Goal: Register for event/course

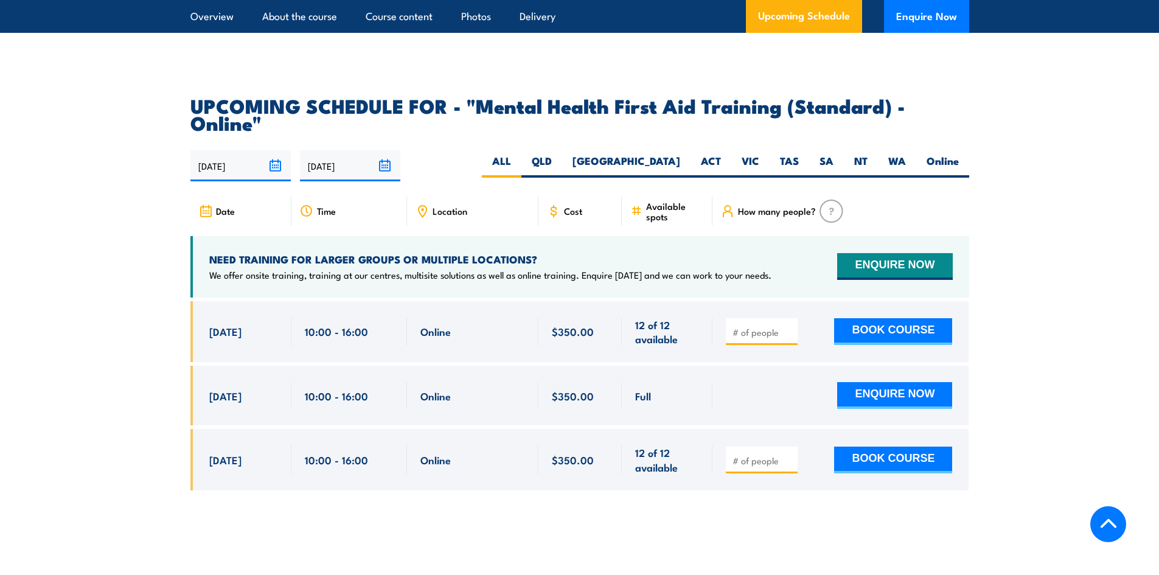
scroll to position [2433, 0]
click at [658, 155] on label "[GEOGRAPHIC_DATA]" at bounding box center [626, 167] width 128 height 24
click at [680, 155] on input "[GEOGRAPHIC_DATA]" at bounding box center [684, 159] width 8 height 8
radio input "true"
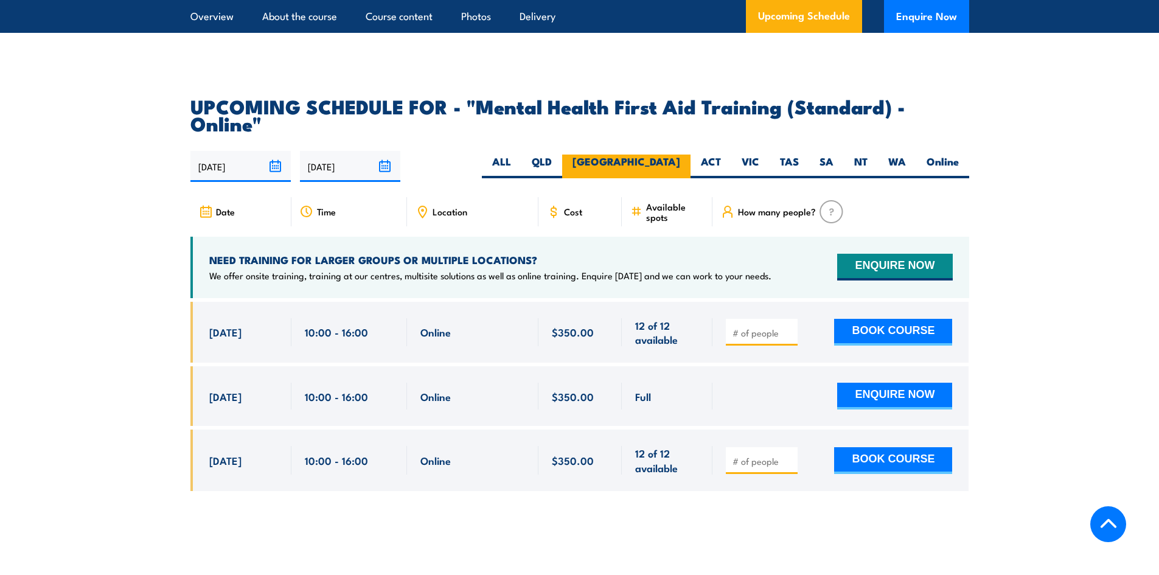
click at [658, 155] on label "[GEOGRAPHIC_DATA]" at bounding box center [626, 167] width 128 height 24
click at [680, 155] on input "[GEOGRAPHIC_DATA]" at bounding box center [684, 159] width 8 height 8
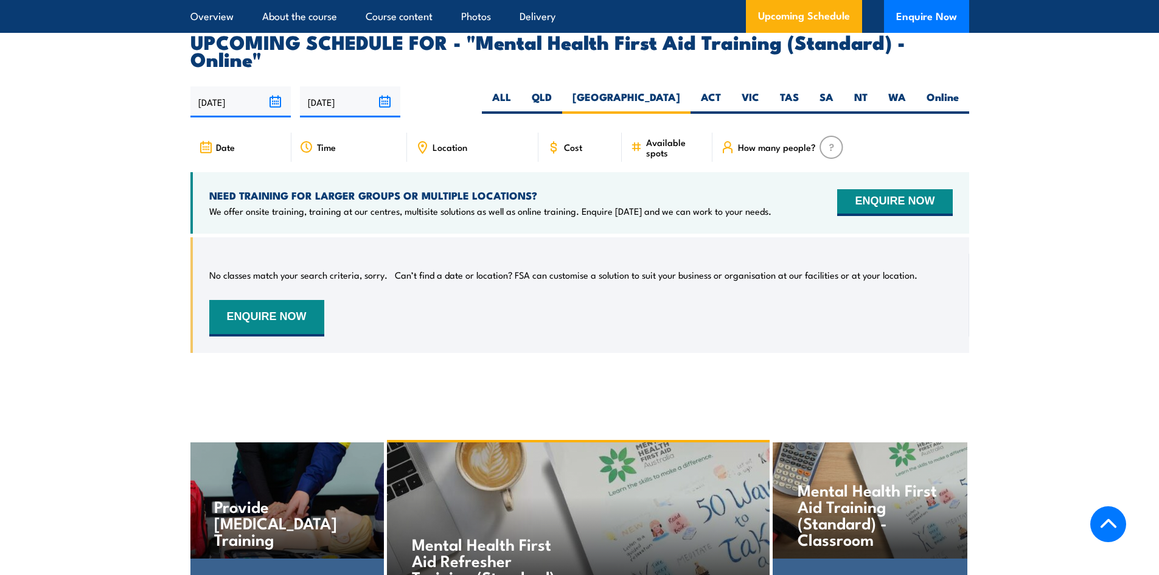
scroll to position [2497, 0]
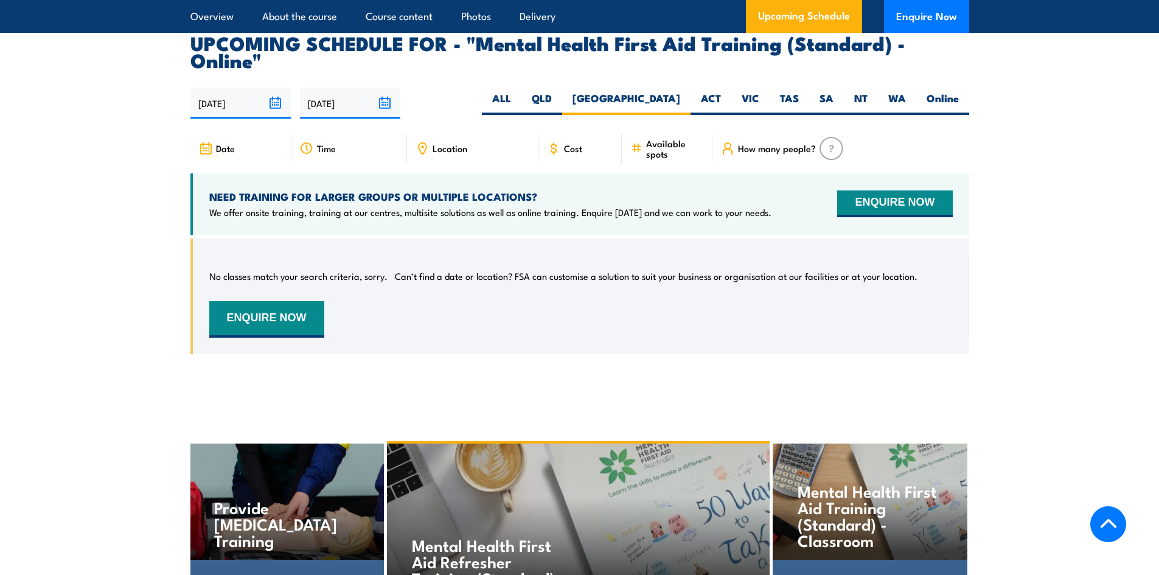
click at [207, 142] on icon at bounding box center [205, 148] width 13 height 13
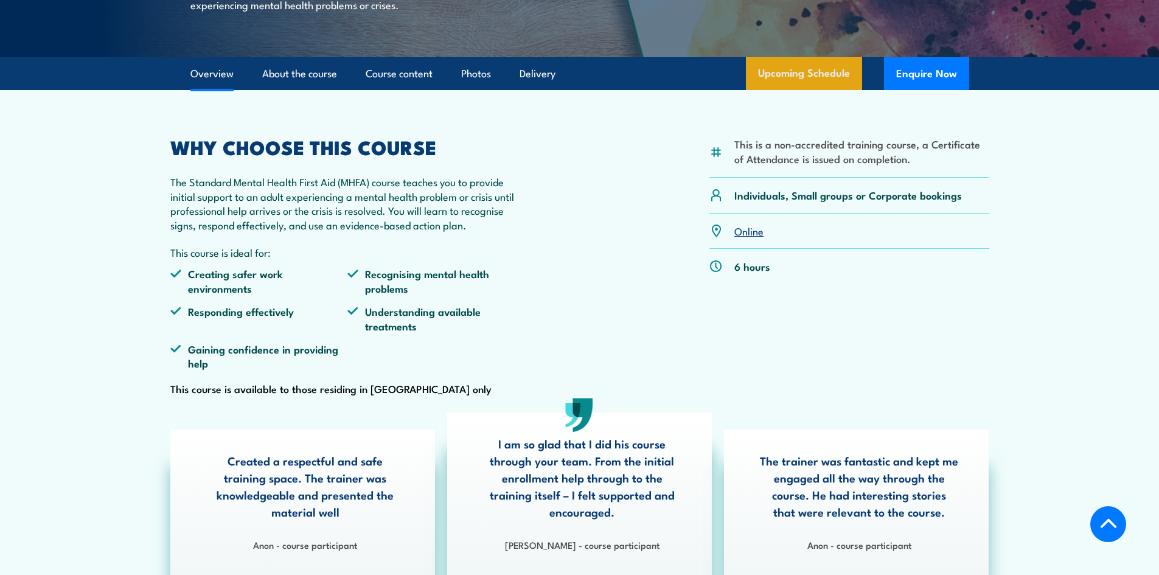
click at [794, 90] on link "Upcoming Schedule" at bounding box center [804, 73] width 116 height 33
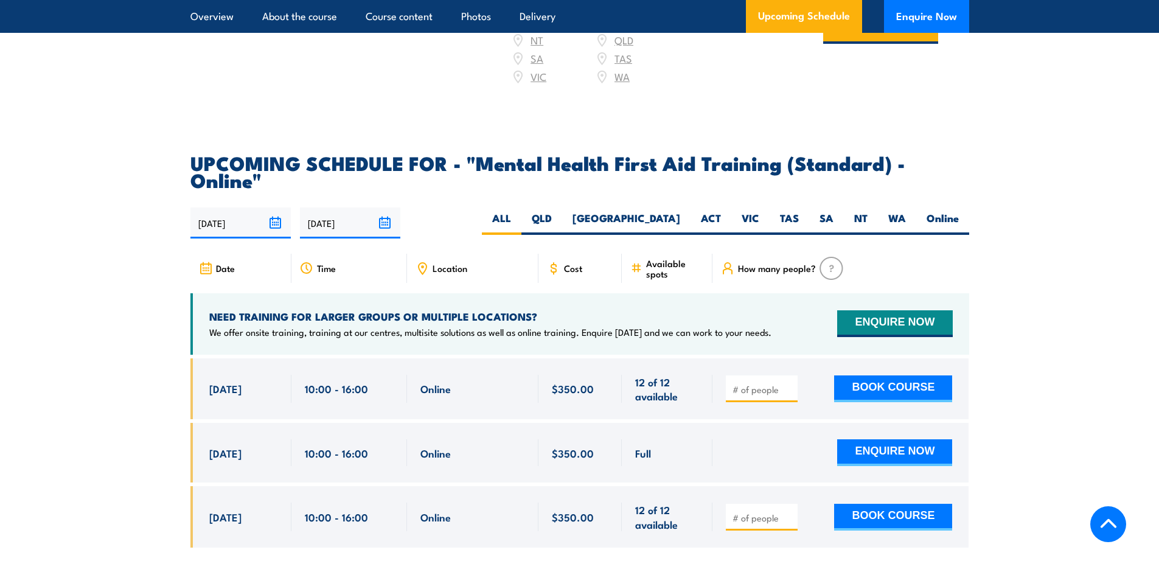
scroll to position [2376, 0]
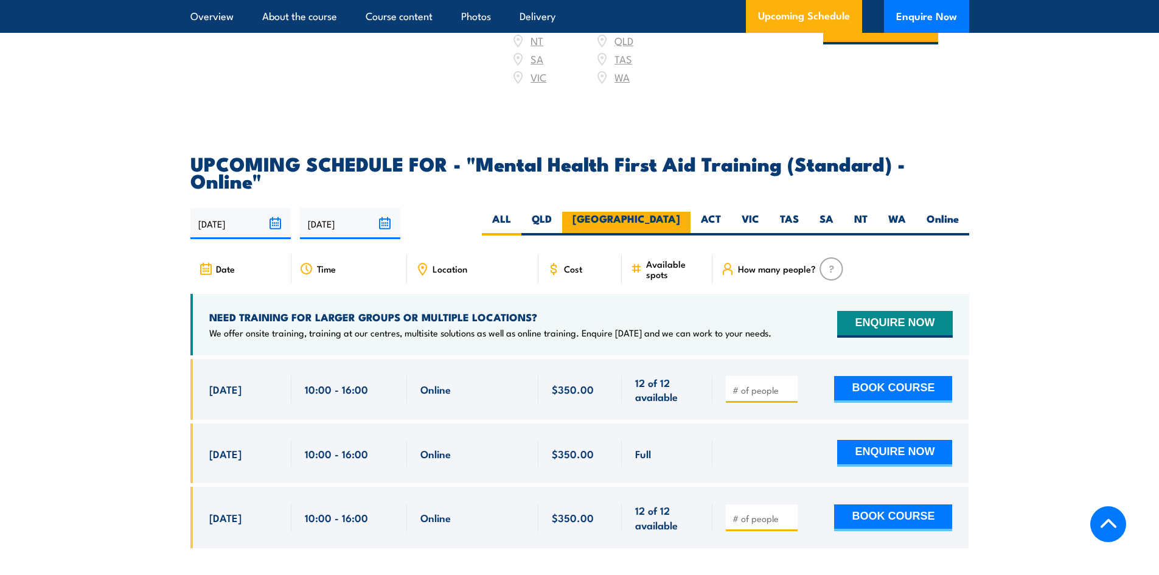
click at [682, 212] on label "[GEOGRAPHIC_DATA]" at bounding box center [626, 224] width 128 height 24
click at [682, 212] on input "[GEOGRAPHIC_DATA]" at bounding box center [684, 216] width 8 height 8
radio input "true"
click at [268, 208] on input "[DATE]" at bounding box center [240, 223] width 100 height 31
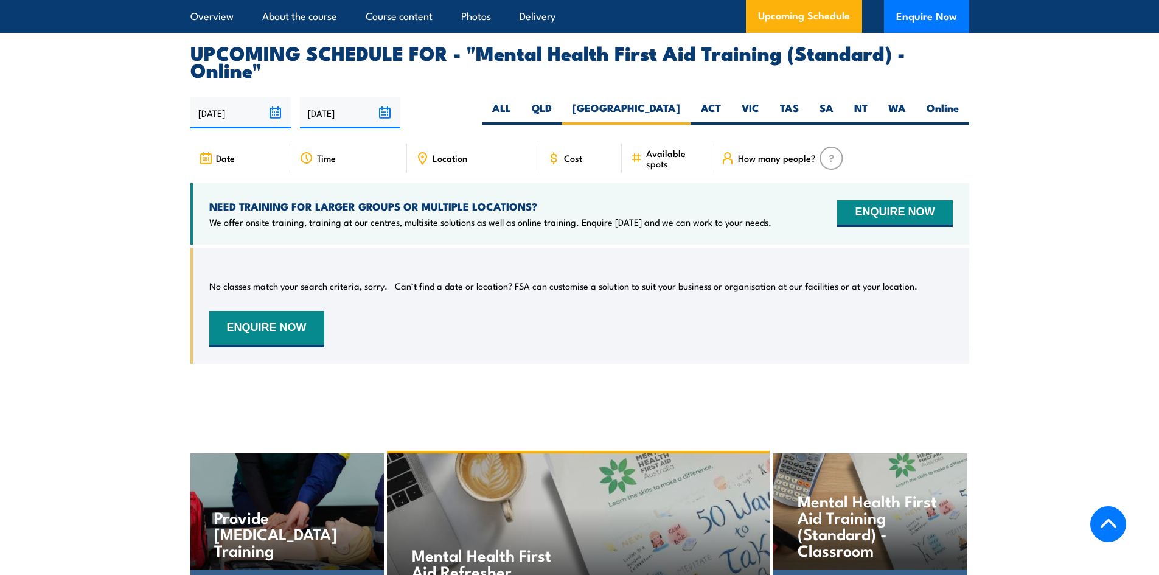
scroll to position [2498, 0]
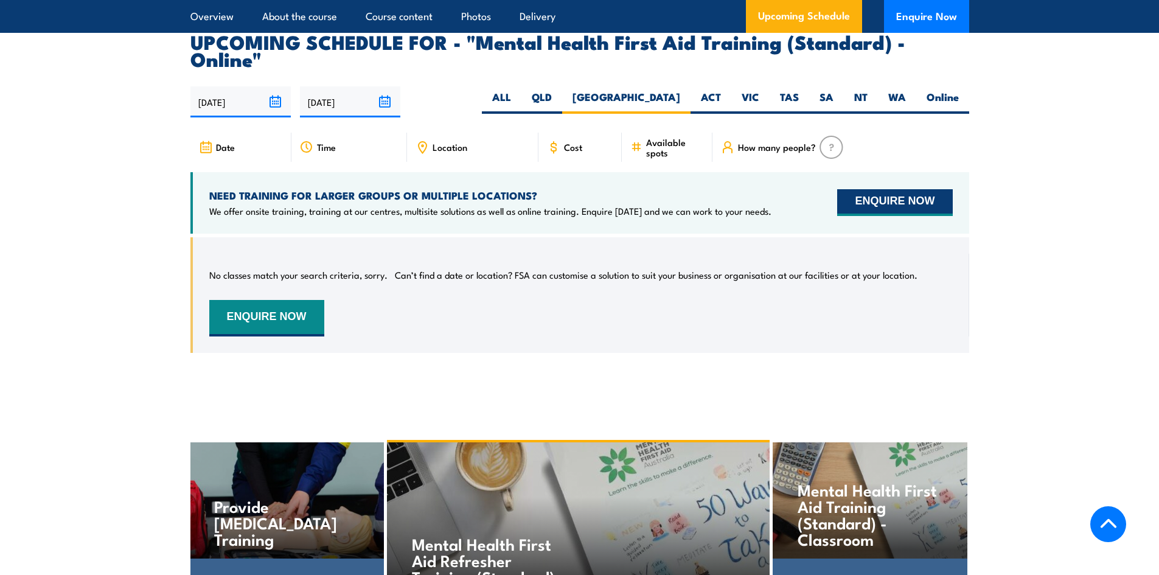
click at [891, 189] on button "ENQUIRE NOW" at bounding box center [894, 202] width 115 height 27
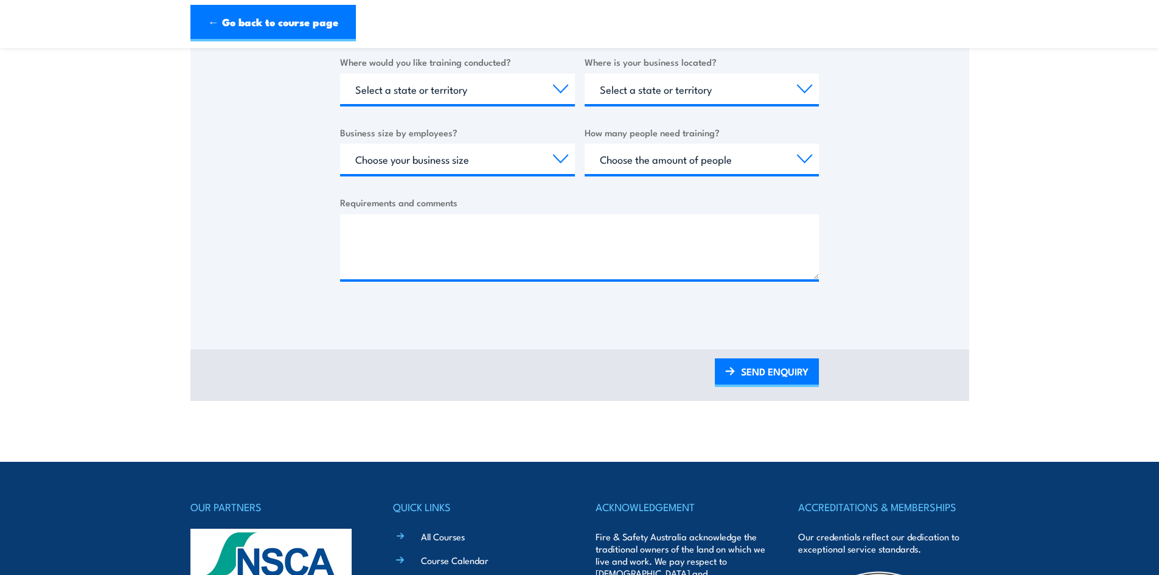
scroll to position [487, 0]
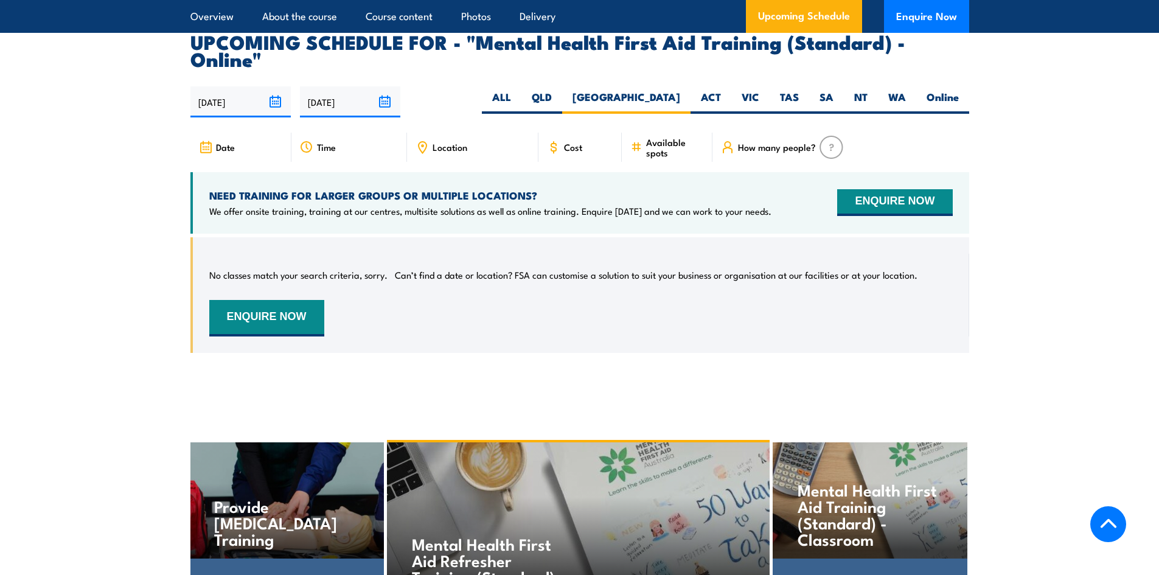
click at [1073, 268] on section "UPCOMING SCHEDULE FOR - "Mental Health First Aid Training (Standard) - Online" …" at bounding box center [579, 202] width 1159 height 338
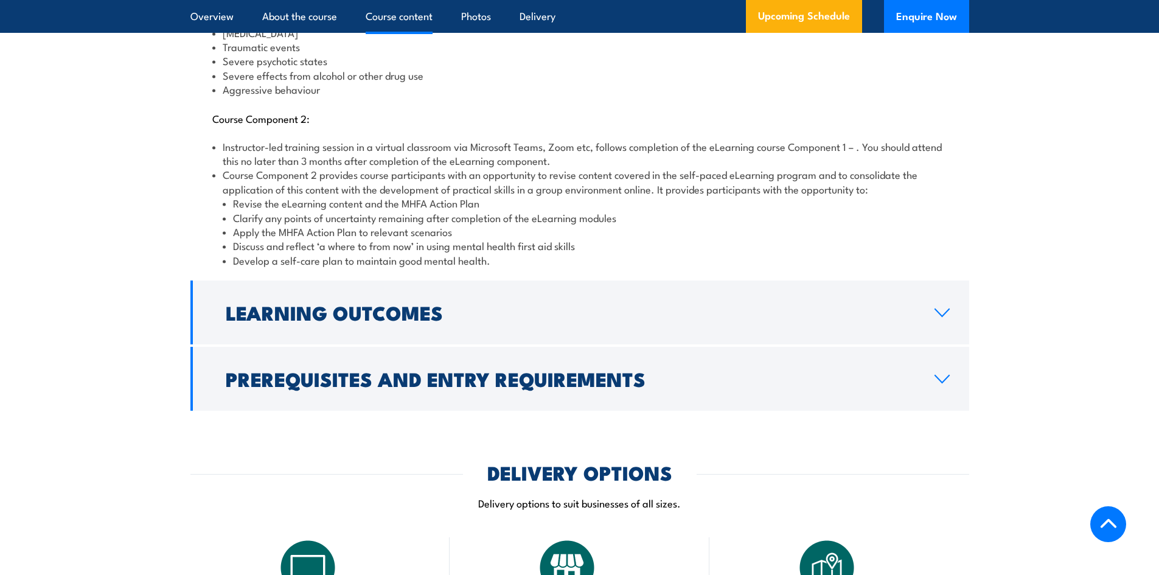
scroll to position [1464, 0]
